Goal: Information Seeking & Learning: Learn about a topic

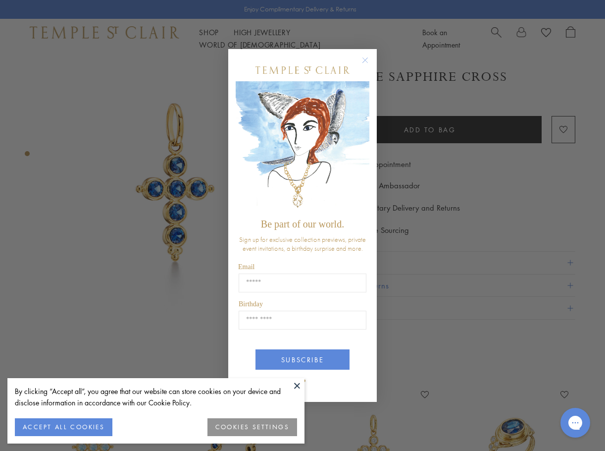
click at [369, 59] on circle "Close dialog" at bounding box center [366, 60] width 12 height 12
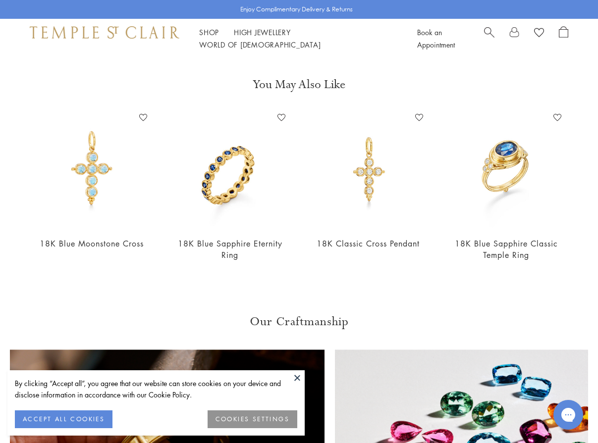
scroll to position [297, 0]
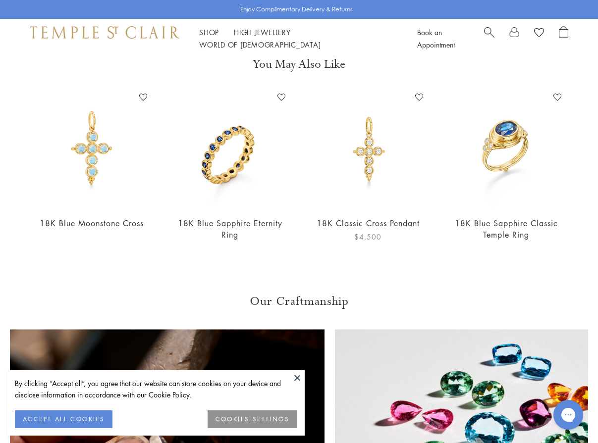
click at [376, 158] on img at bounding box center [368, 149] width 118 height 118
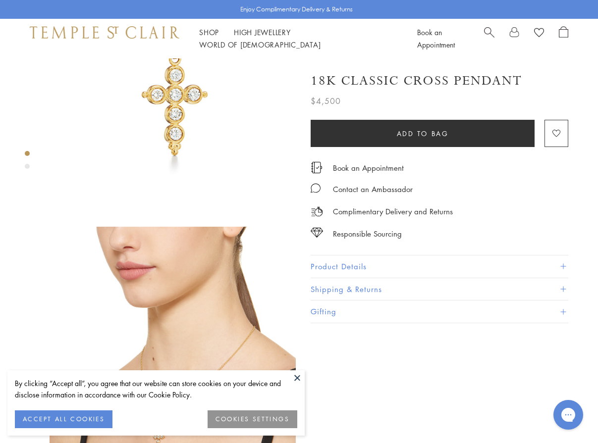
scroll to position [198, 0]
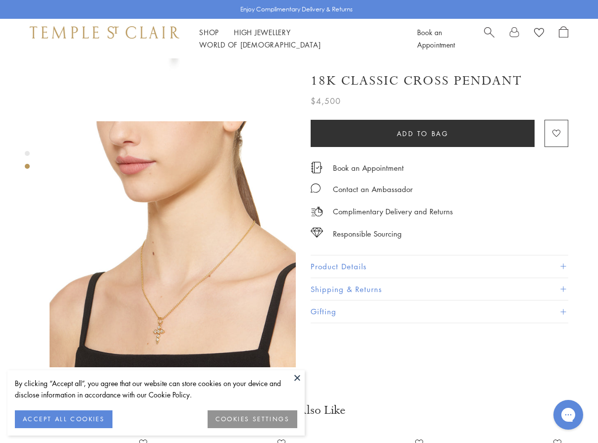
click at [295, 377] on button at bounding box center [297, 377] width 15 height 15
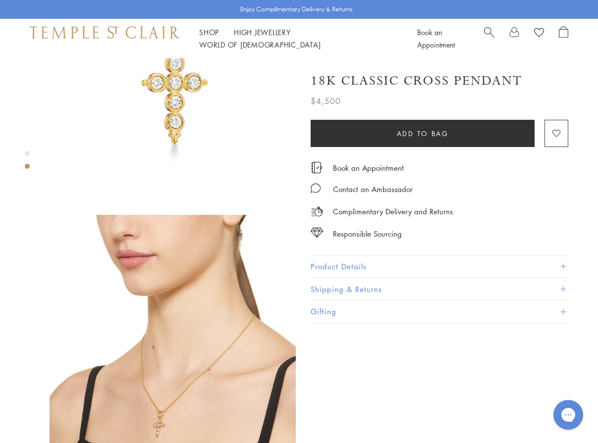
scroll to position [0, 0]
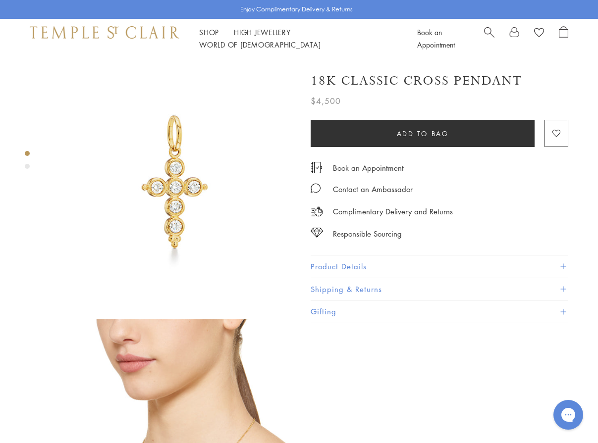
click at [342, 264] on button "Product Details" at bounding box center [440, 267] width 258 height 22
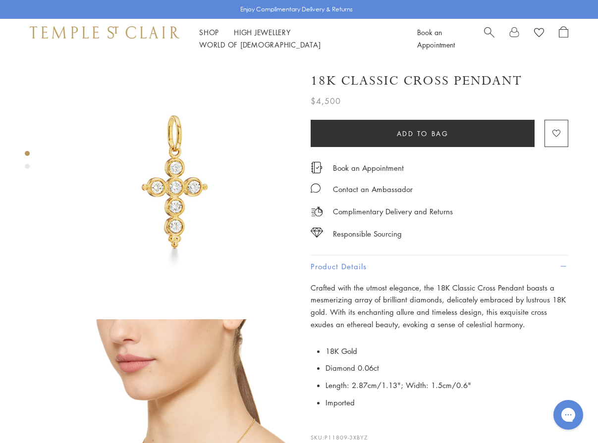
click at [276, 85] on img at bounding box center [173, 181] width 246 height 246
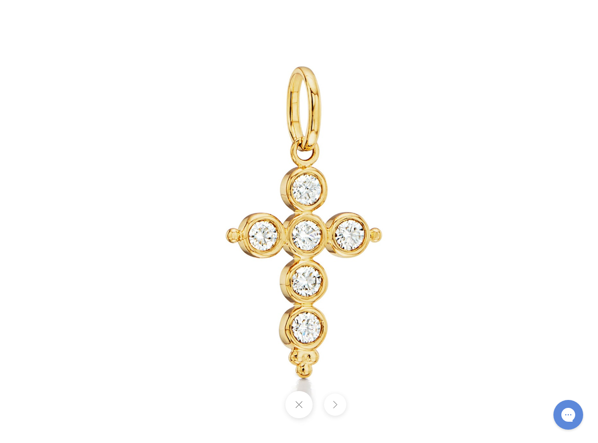
click at [524, 57] on img at bounding box center [298, 221] width 579 height 579
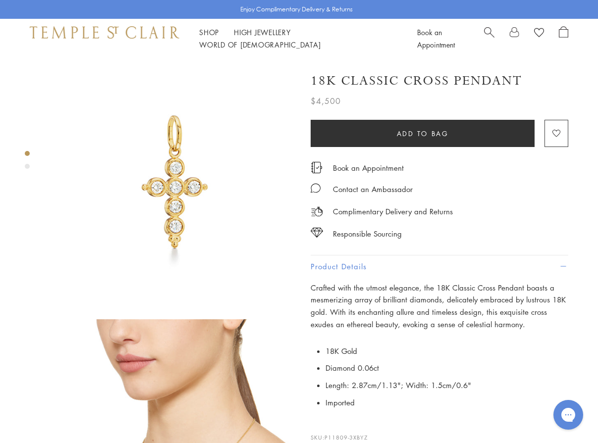
drag, startPoint x: 534, startPoint y: 85, endPoint x: 523, endPoint y: 76, distance: 14.4
click at [523, 76] on div "18K Classic Cross Pendant" at bounding box center [440, 80] width 258 height 17
drag, startPoint x: 528, startPoint y: 78, endPoint x: 526, endPoint y: 83, distance: 5.3
click at [526, 83] on div "18K Classic Cross Pendant" at bounding box center [440, 80] width 258 height 17
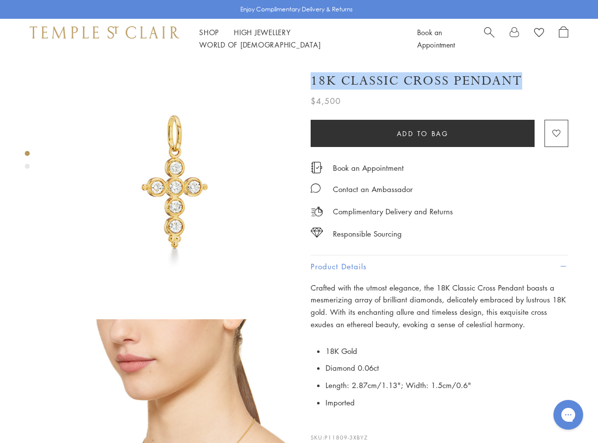
drag, startPoint x: 526, startPoint y: 79, endPoint x: 517, endPoint y: 80, distance: 9.9
click at [517, 80] on div "18K Classic Cross Pendant" at bounding box center [440, 80] width 258 height 17
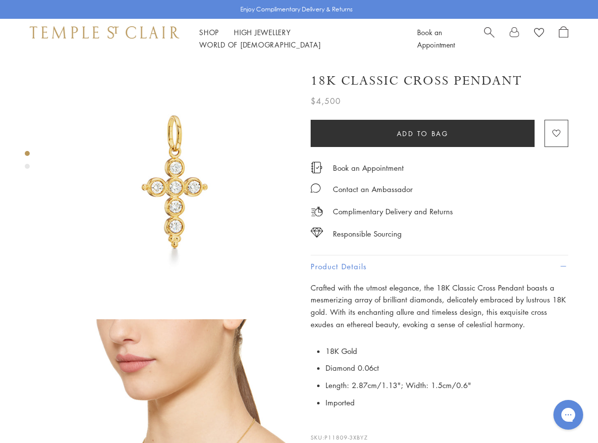
drag, startPoint x: 517, startPoint y: 80, endPoint x: 510, endPoint y: 77, distance: 6.9
click at [510, 77] on h1 "18K Classic Cross Pendant" at bounding box center [416, 80] width 211 height 17
click at [288, 205] on img at bounding box center [173, 181] width 246 height 246
drag, startPoint x: 144, startPoint y: 36, endPoint x: 156, endPoint y: 37, distance: 11.9
click at [144, 36] on img at bounding box center [105, 32] width 150 height 12
